Goal: Task Accomplishment & Management: Use online tool/utility

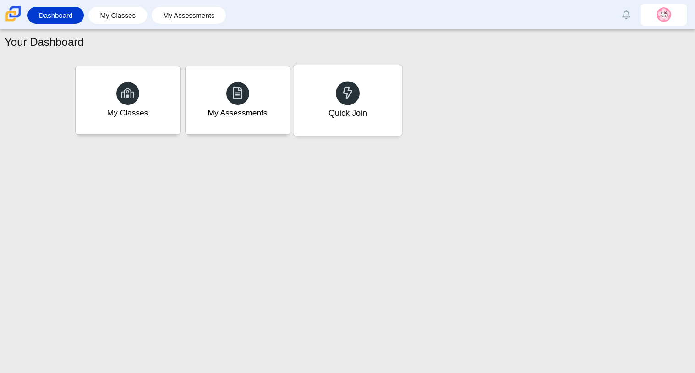
click at [335, 124] on div "Quick Join" at bounding box center [347, 100] width 109 height 71
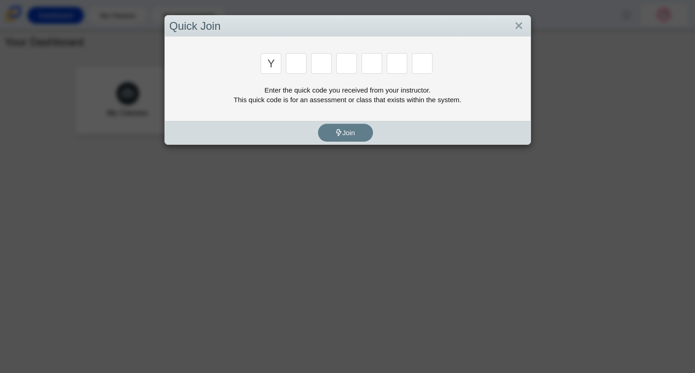
type input "y"
type input "3"
type input "k"
type input "e"
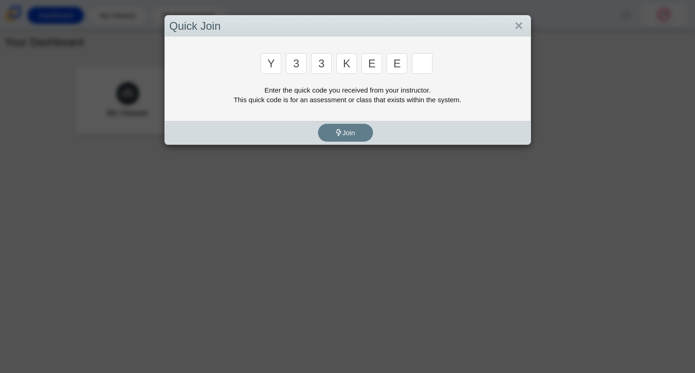
type input "e"
type input "4"
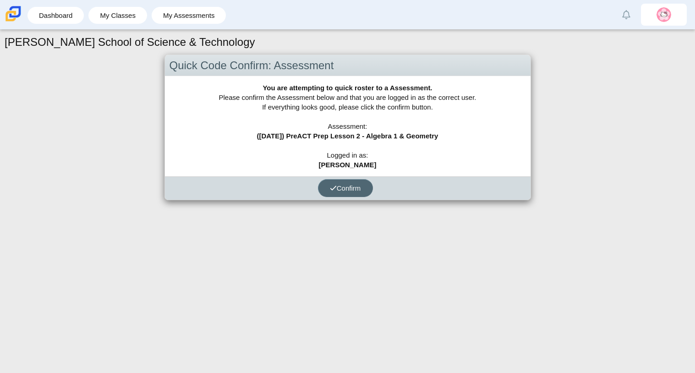
click at [337, 196] on button "Confirm" at bounding box center [345, 188] width 55 height 18
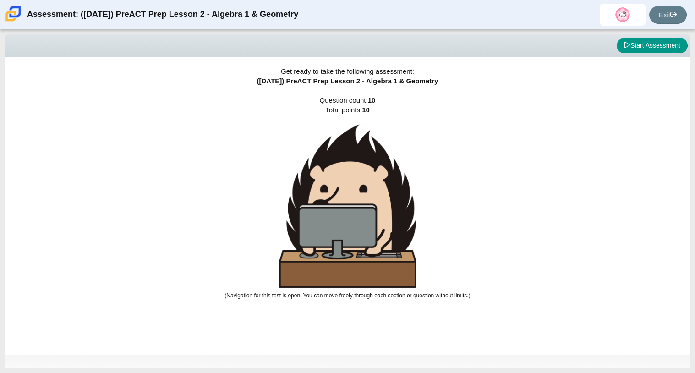
click at [649, 335] on div "Get ready to take the following assessment: (9/29/25) PreACT Prep Lesson 2 - Al…" at bounding box center [348, 205] width 686 height 297
click at [661, 40] on button "Start Assessment" at bounding box center [652, 46] width 71 height 16
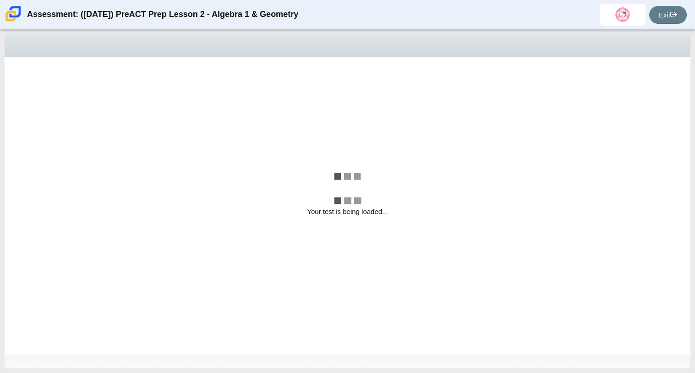
select select "bbf5d072-3e0b-44c4-9a12-6e7c9033f65b"
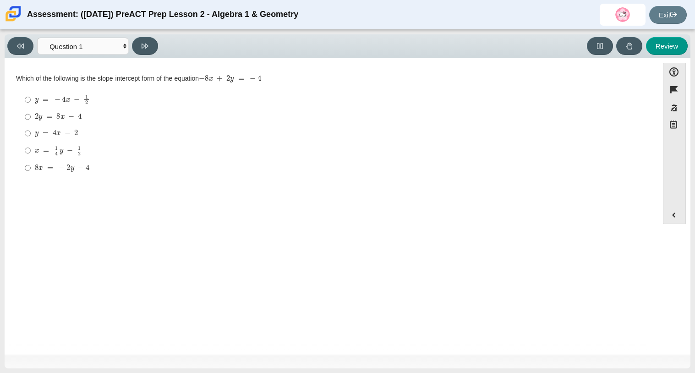
click at [618, 109] on label "2 y = 8 x − 4 2 y = 8 x − 4" at bounding box center [332, 117] width 628 height 16
click at [31, 109] on input "2 y = 8 x − 4 2 y = 8 x − 4" at bounding box center [28, 117] width 6 height 16
radio input "true"
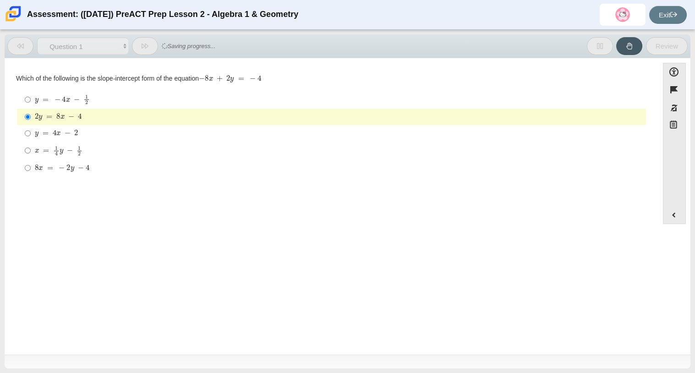
click at [601, 78] on div "Which of the following is the slope-intercept form of the equation − 8 x + 2 y …" at bounding box center [331, 78] width 631 height 9
click at [597, 119] on div "2 y = 8 x − 4" at bounding box center [338, 116] width 607 height 9
click at [31, 119] on input "2 y = 8 x − 4 2 y = 8 x − 4" at bounding box center [28, 117] width 6 height 16
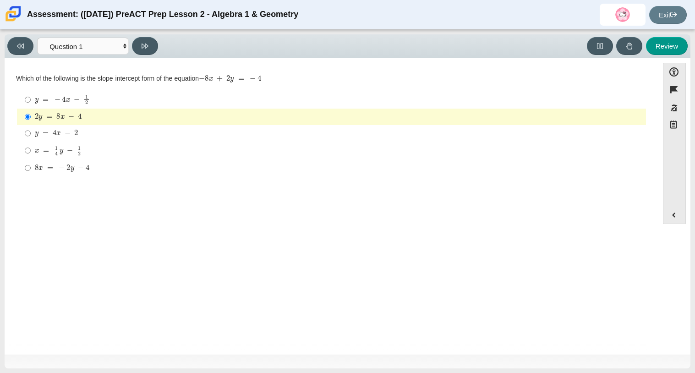
click at [597, 119] on div "2 y = 8 x − 4" at bounding box center [338, 116] width 607 height 9
click at [31, 119] on input "2 y = 8 x − 4 2 y = 8 x − 4" at bounding box center [28, 117] width 6 height 16
click at [553, 100] on div "y = − 4 x − 1 2" at bounding box center [338, 99] width 607 height 10
click at [31, 100] on input "y = − 4 x − 1 2 y = − 4 x − 1 2" at bounding box center [28, 100] width 6 height 18
radio input "true"
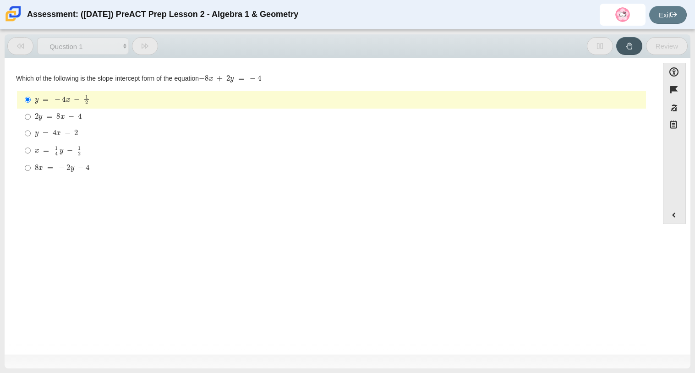
click at [553, 100] on div "y = − 4 x − 1 2" at bounding box center [338, 99] width 607 height 10
click at [31, 100] on input "y = − 4 x − 1 2 y = − 4 x − 1 2" at bounding box center [28, 100] width 6 height 18
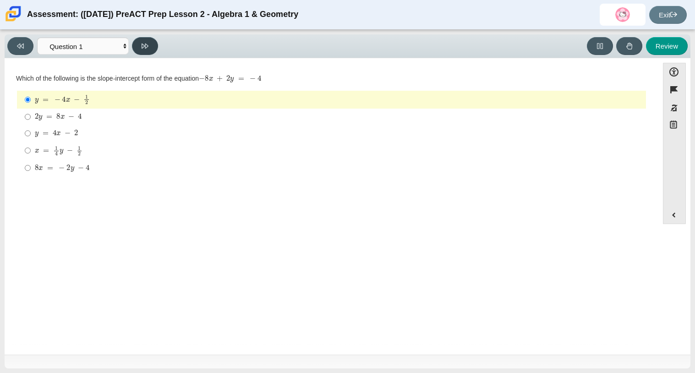
click at [142, 54] on button at bounding box center [145, 46] width 26 height 18
select select "ce81fe10-bf29-4b5e-8bd7-4f47f2fed4d8"
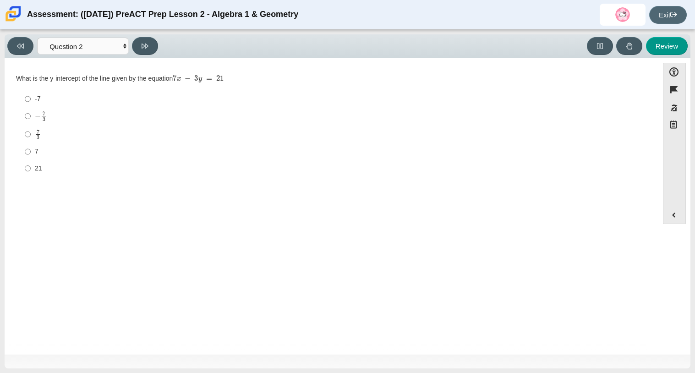
click at [666, 8] on link "Exit" at bounding box center [668, 15] width 38 height 18
